Goal: Find contact information: Find contact information

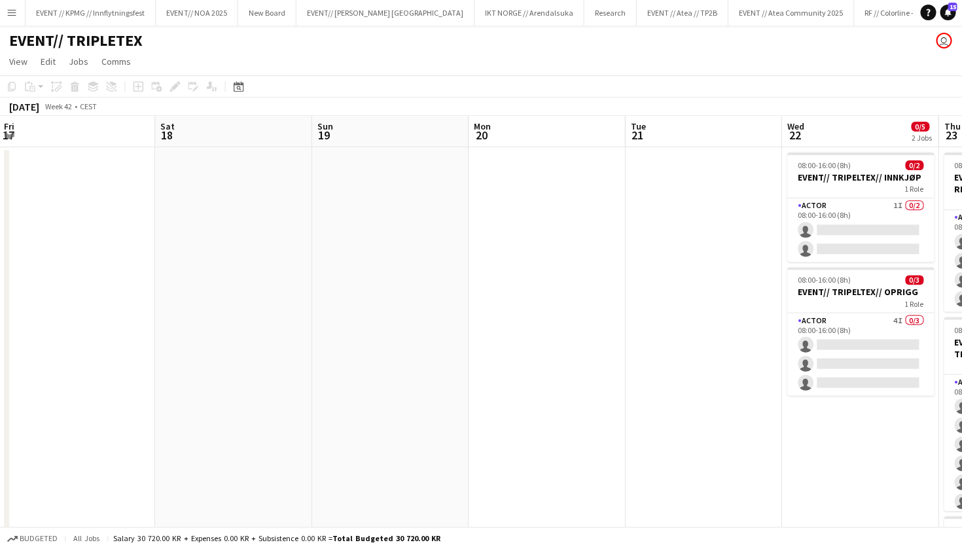
scroll to position [0, 450]
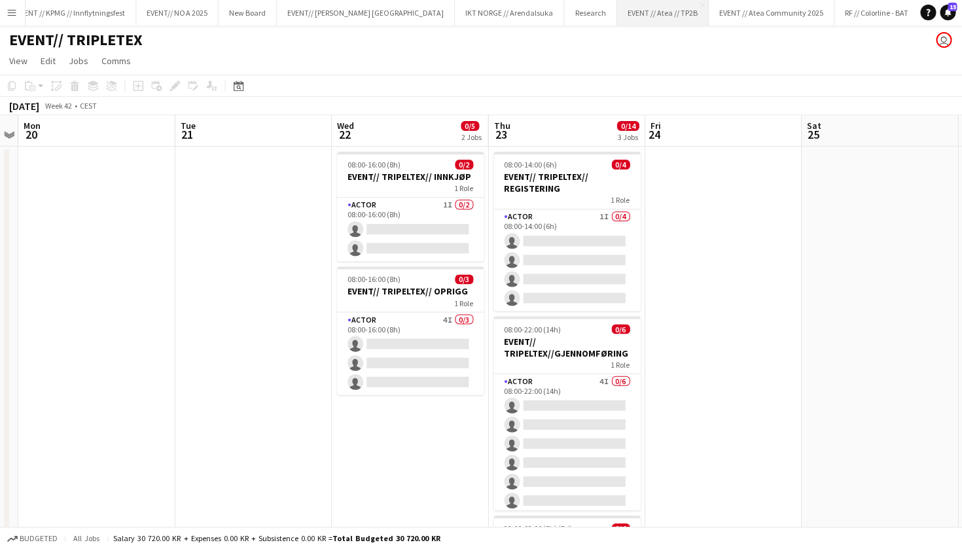
click at [617, 10] on button "EVENT // Atea // TP2B Close" at bounding box center [663, 14] width 92 height 26
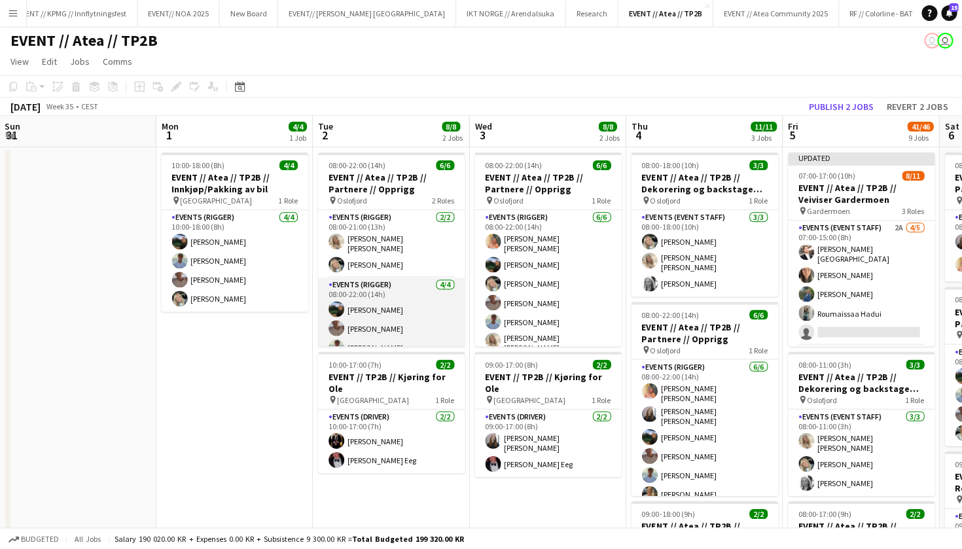
scroll to position [0, 349]
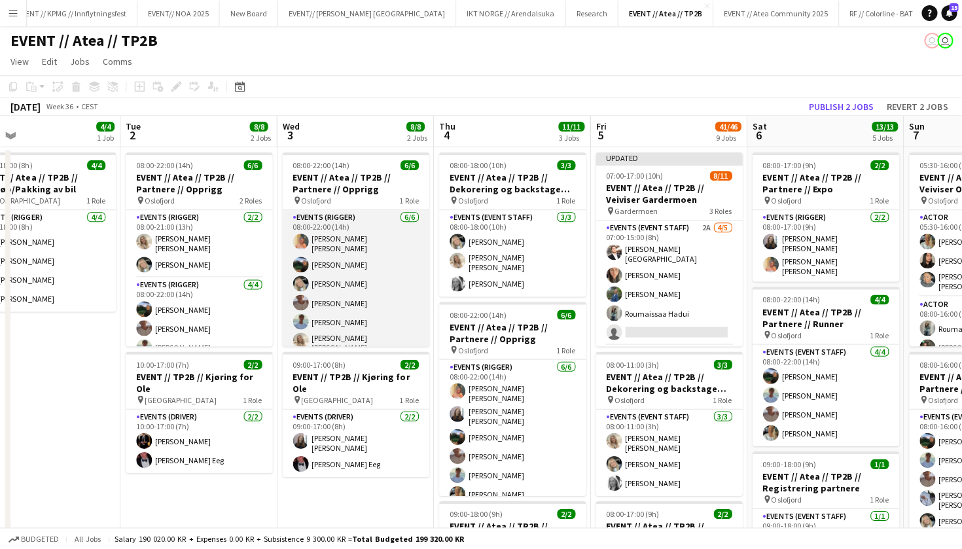
click at [314, 281] on app-card-role "Events (Rigger) [DATE] 08:00-22:00 (14h) [PERSON_NAME] [PERSON_NAME] [PERSON_NA…" at bounding box center [355, 283] width 147 height 147
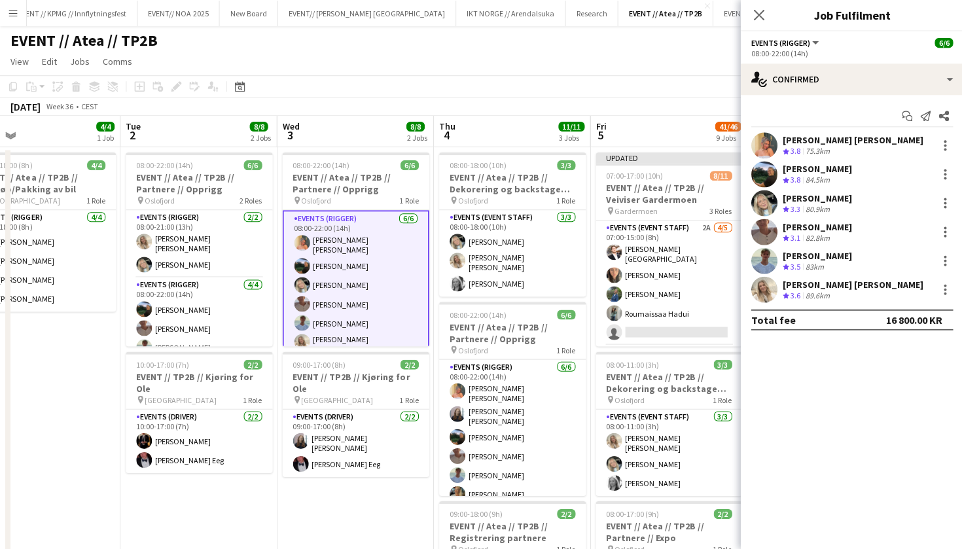
click at [832, 141] on div "[PERSON_NAME] [PERSON_NAME]" at bounding box center [852, 140] width 141 height 12
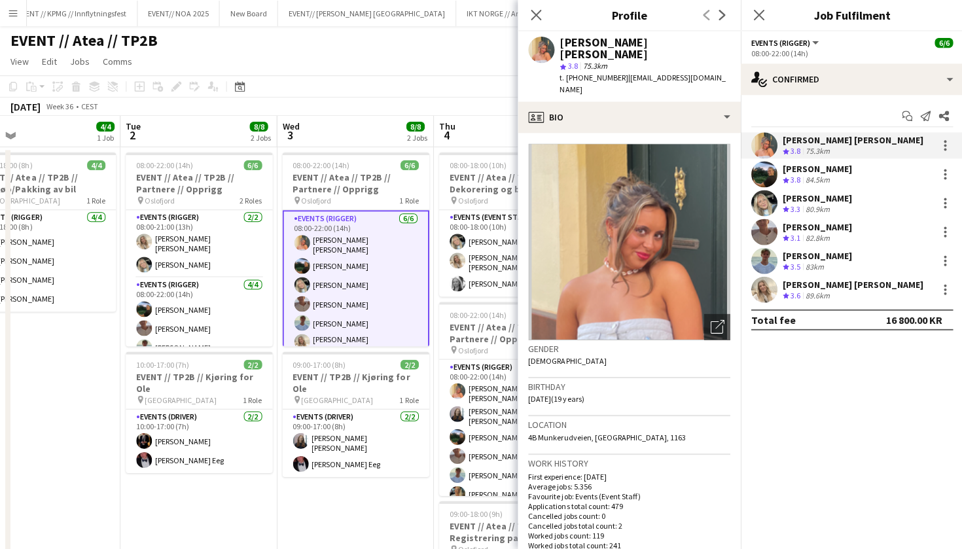
click at [642, 39] on div "[PERSON_NAME] [PERSON_NAME]" at bounding box center [644, 49] width 170 height 24
copy div "[PERSON_NAME] [PERSON_NAME]"
click at [824, 175] on div "84.5km" at bounding box center [816, 180] width 29 height 11
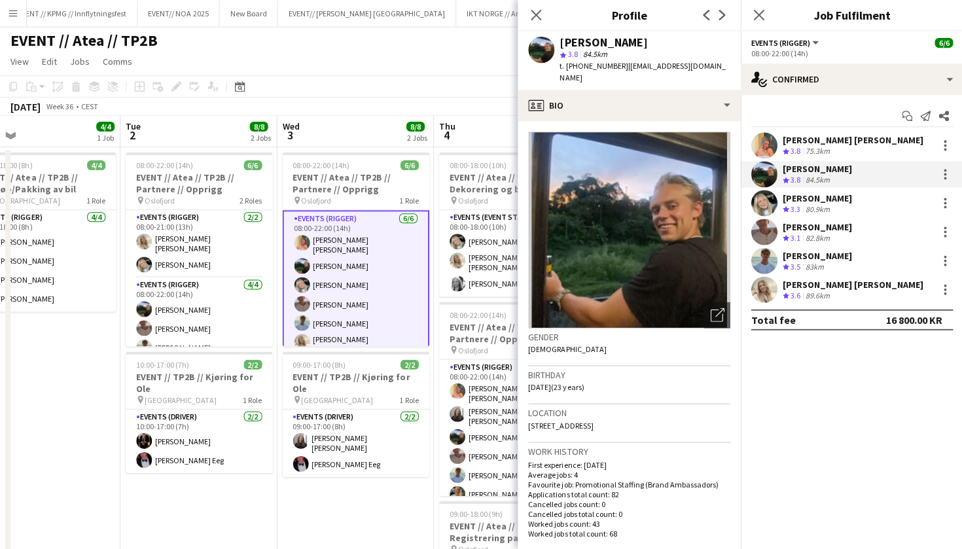
click at [607, 37] on div "[PERSON_NAME]" at bounding box center [603, 43] width 88 height 12
copy div "[PERSON_NAME]"
click at [826, 194] on div "[PERSON_NAME]" at bounding box center [816, 198] width 69 height 12
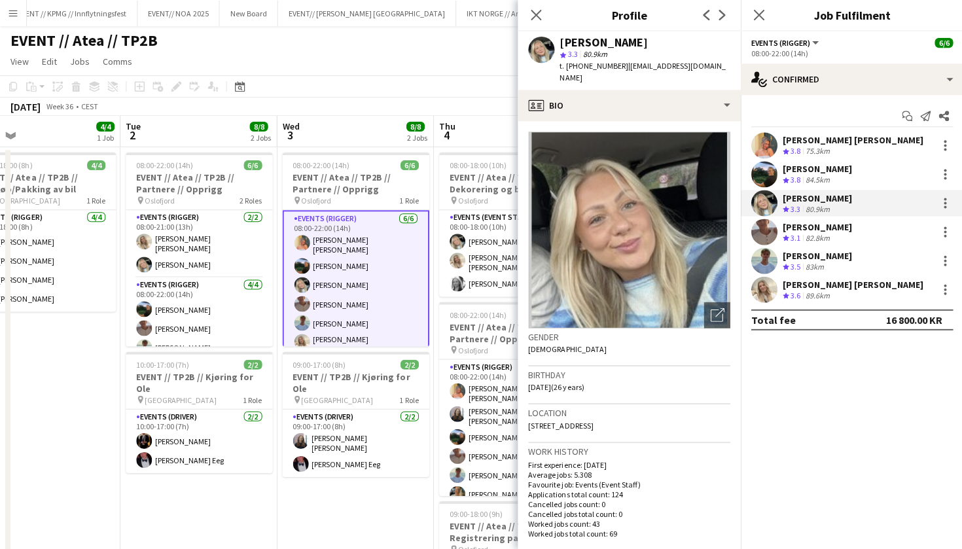
click at [607, 37] on div "[PERSON_NAME]" at bounding box center [603, 43] width 88 height 12
copy div "[PERSON_NAME]"
click at [831, 225] on div "[PERSON_NAME]" at bounding box center [816, 227] width 69 height 12
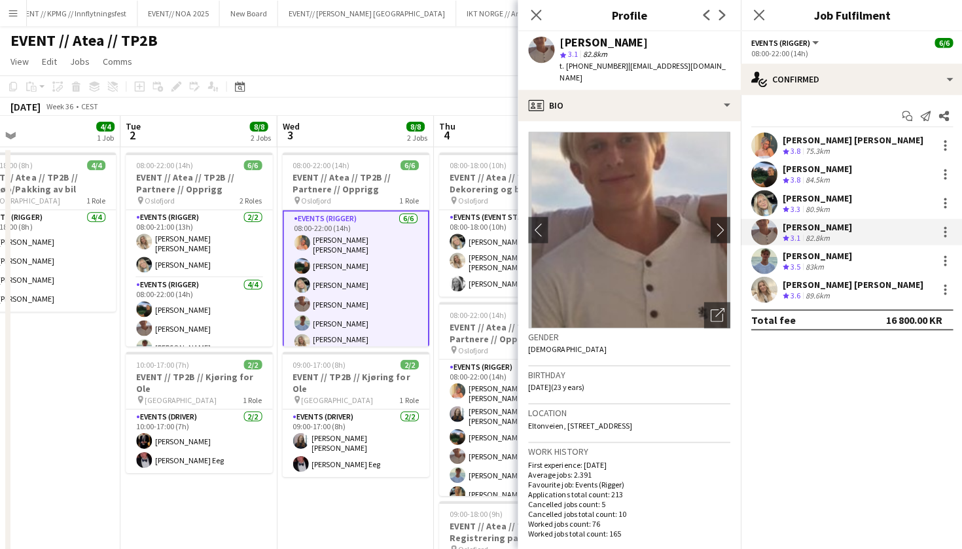
click at [633, 43] on div "[PERSON_NAME]" at bounding box center [603, 43] width 88 height 12
copy div "[PERSON_NAME]"
click at [825, 249] on div "[PERSON_NAME]" at bounding box center [816, 255] width 69 height 12
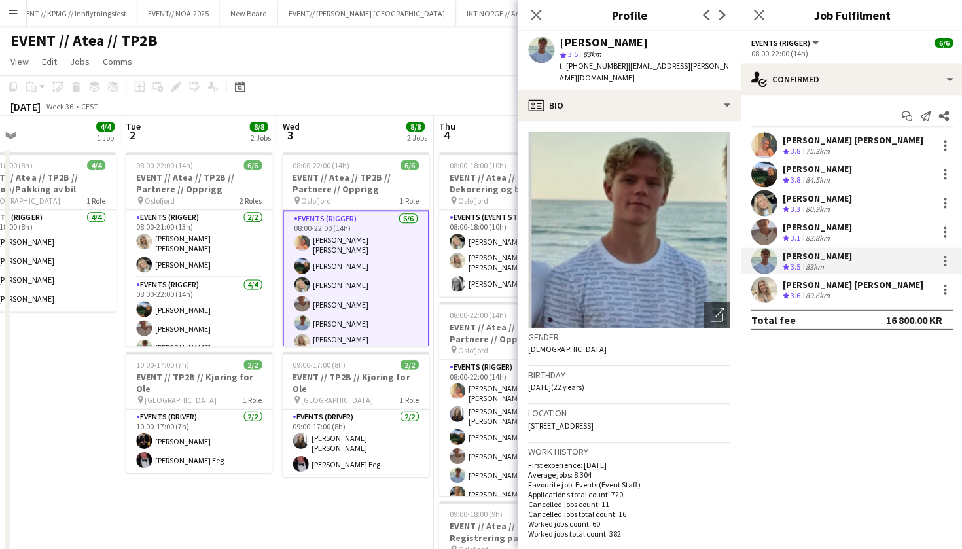
click at [647, 41] on div "[PERSON_NAME]" at bounding box center [603, 43] width 88 height 12
copy div "[PERSON_NAME]"
click at [804, 283] on div "[PERSON_NAME] [PERSON_NAME]" at bounding box center [852, 284] width 141 height 12
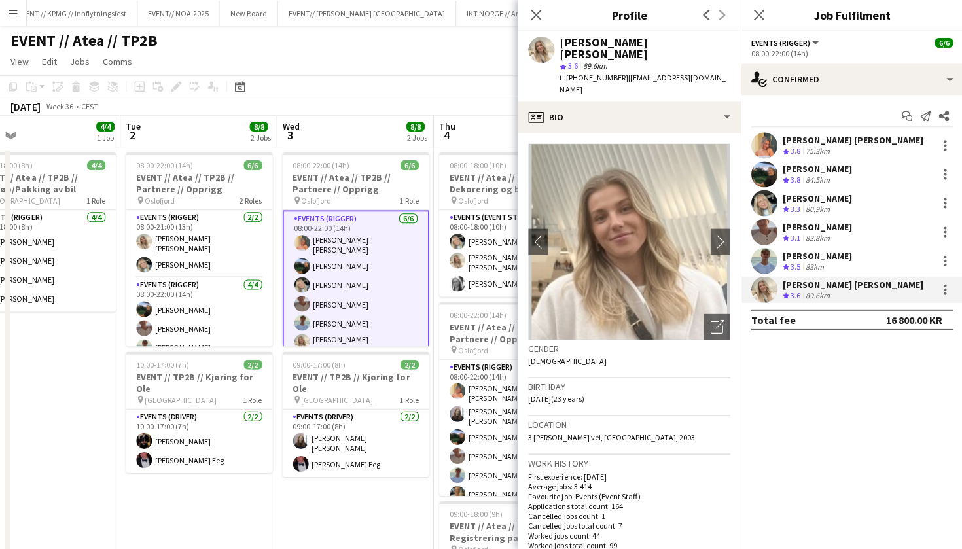
click at [629, 43] on div "[PERSON_NAME] [PERSON_NAME]" at bounding box center [644, 49] width 170 height 24
copy div "[PERSON_NAME] [PERSON_NAME]"
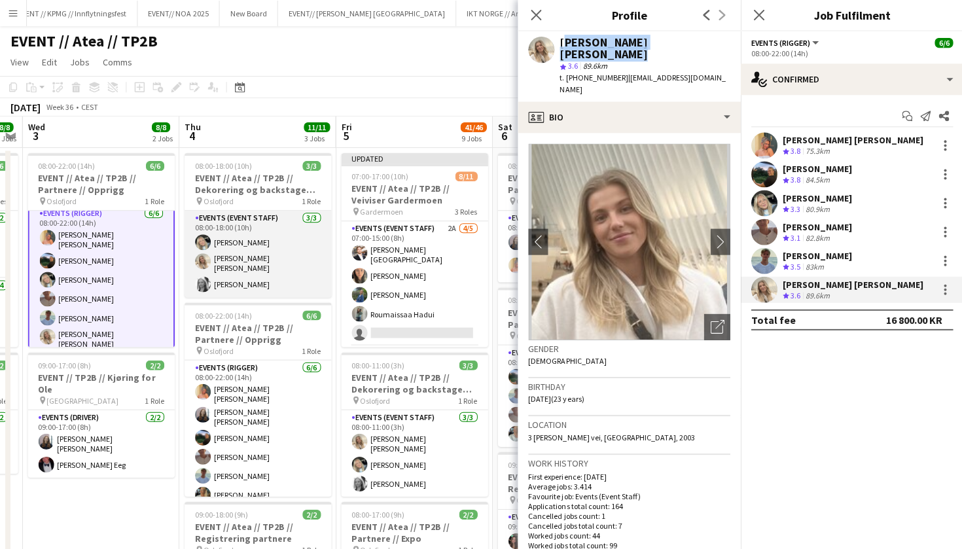
scroll to position [0, 604]
click at [247, 275] on app-card-role "Events (Event Staff) [DATE] 08:00-18:00 (10h) [PERSON_NAME] [PERSON_NAME] [PERS…" at bounding box center [257, 254] width 147 height 86
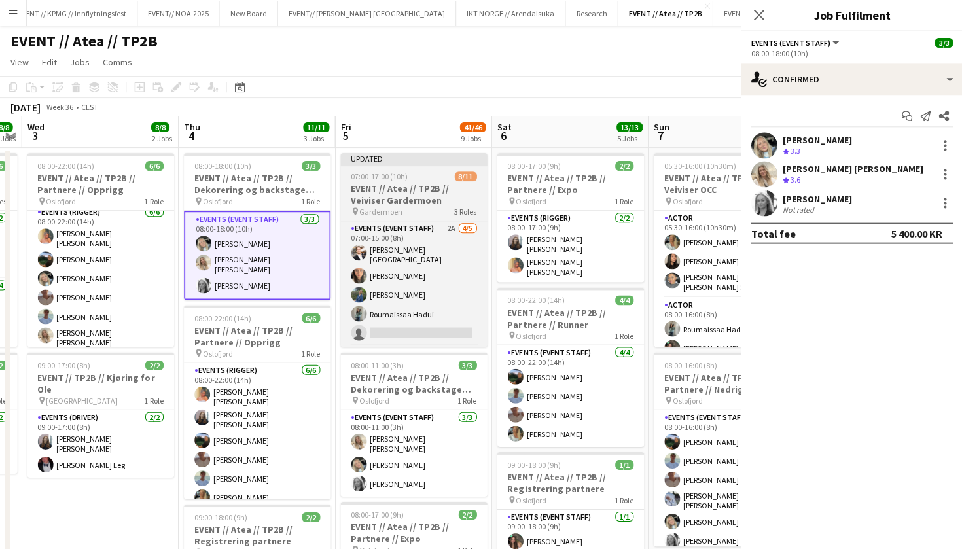
scroll to position [3, 0]
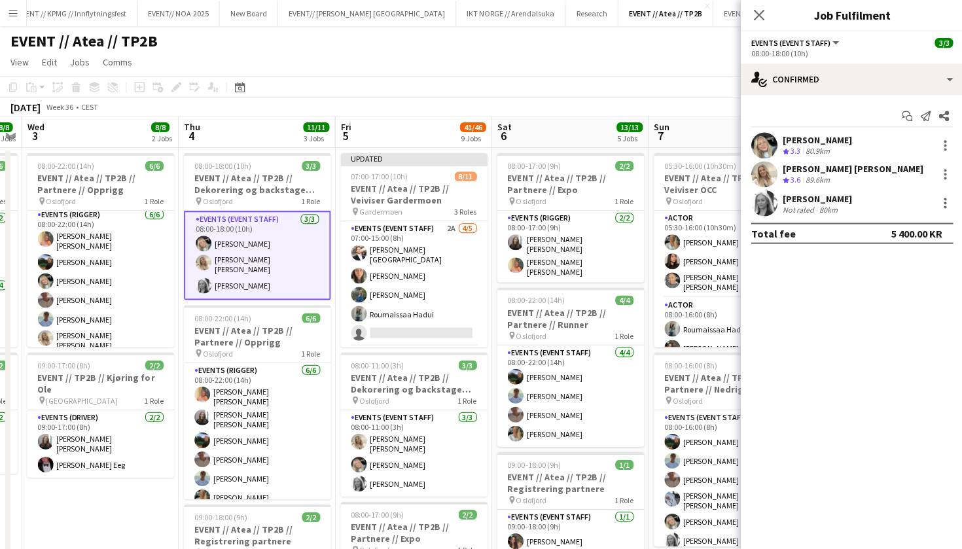
click at [820, 196] on div "[PERSON_NAME]" at bounding box center [816, 198] width 69 height 12
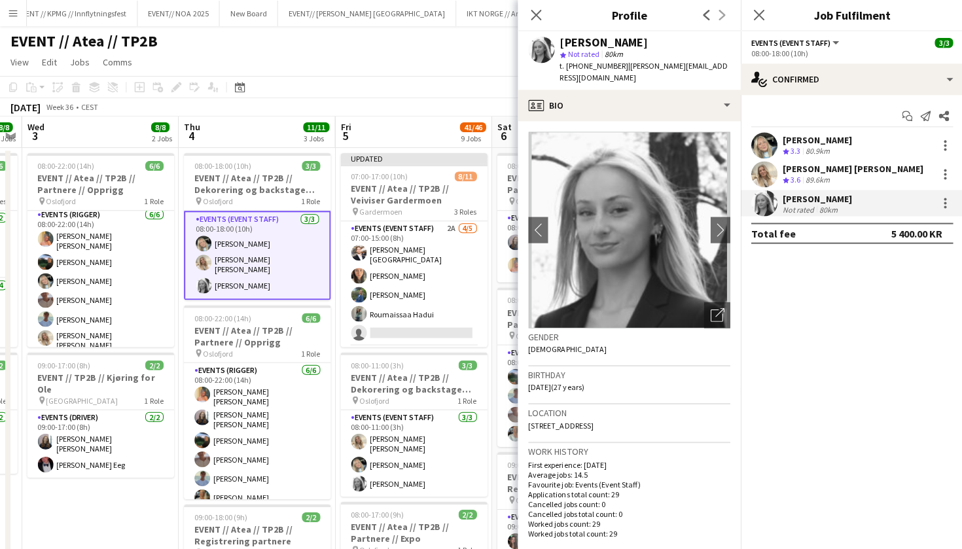
click at [607, 41] on div "[PERSON_NAME]" at bounding box center [603, 43] width 88 height 12
click at [609, 45] on div "[PERSON_NAME]" at bounding box center [603, 43] width 88 height 12
copy div "[PERSON_NAME]"
